Goal: Information Seeking & Learning: Learn about a topic

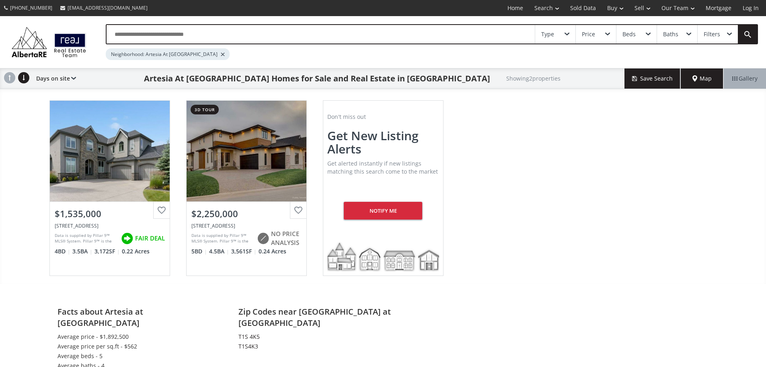
click at [95, 163] on div "View Photos & Details" at bounding box center [110, 151] width 120 height 101
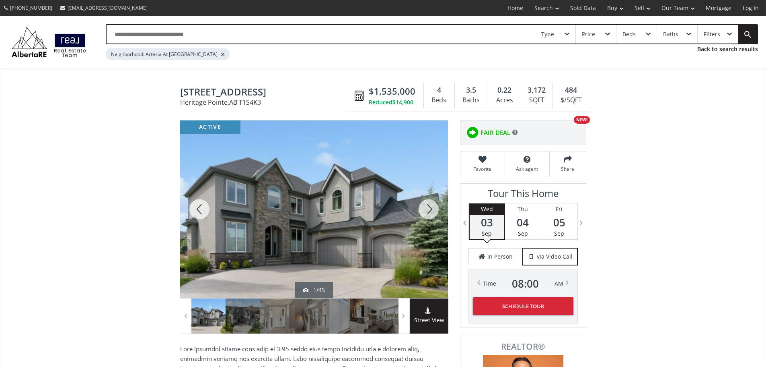
click at [427, 211] on div at bounding box center [429, 208] width 39 height 177
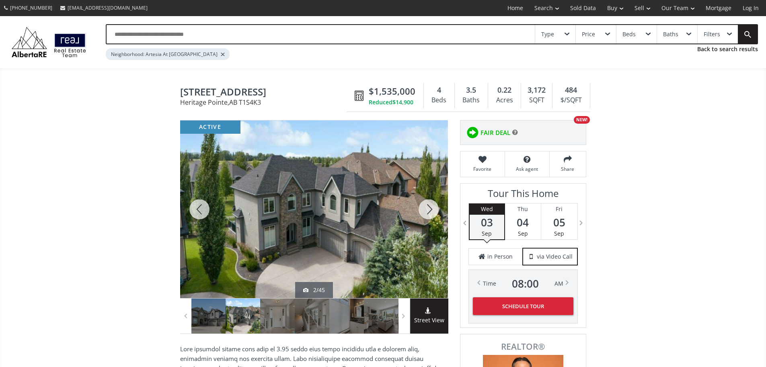
click at [427, 211] on div at bounding box center [429, 208] width 39 height 177
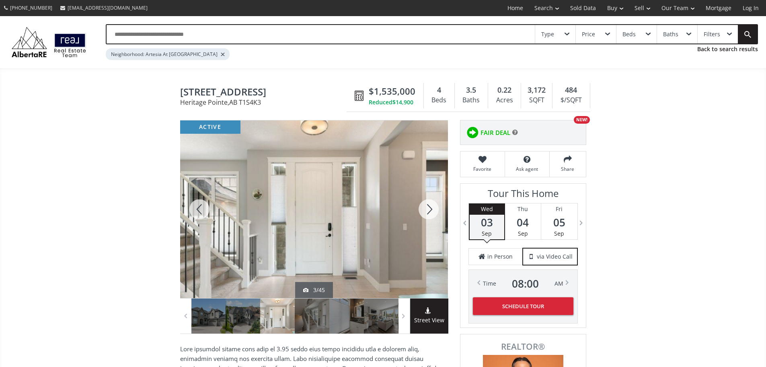
click at [426, 212] on div at bounding box center [429, 208] width 39 height 177
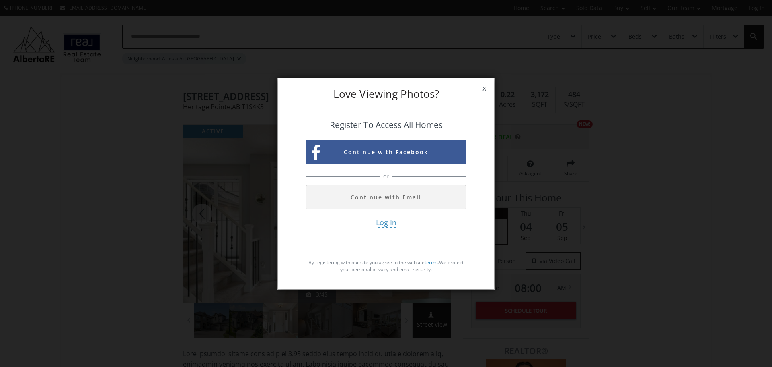
click at [486, 89] on span "x" at bounding box center [485, 88] width 20 height 23
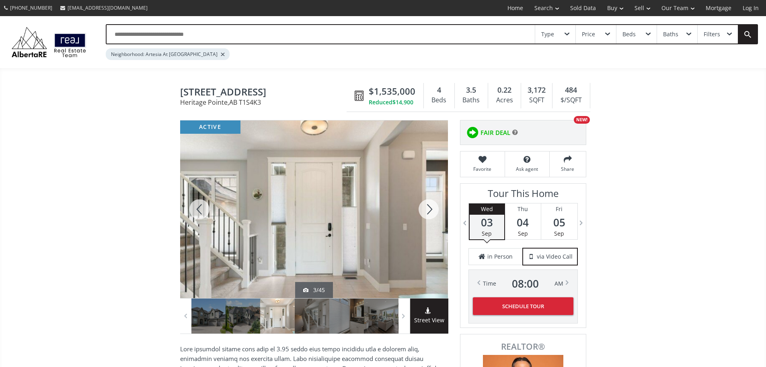
click at [429, 215] on div at bounding box center [429, 208] width 39 height 177
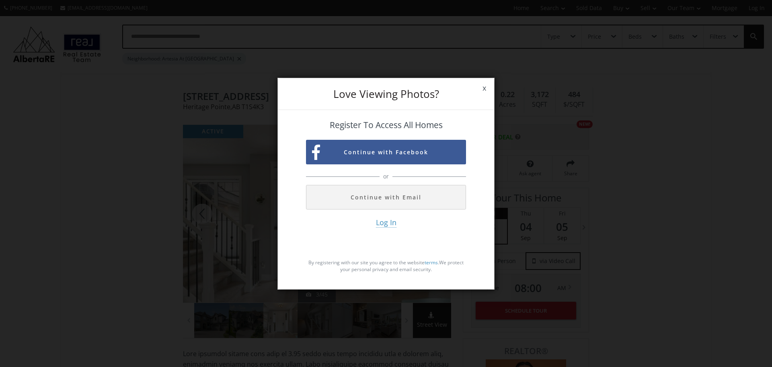
click at [484, 86] on span "x" at bounding box center [485, 88] width 20 height 23
